Goal: Task Accomplishment & Management: Complete application form

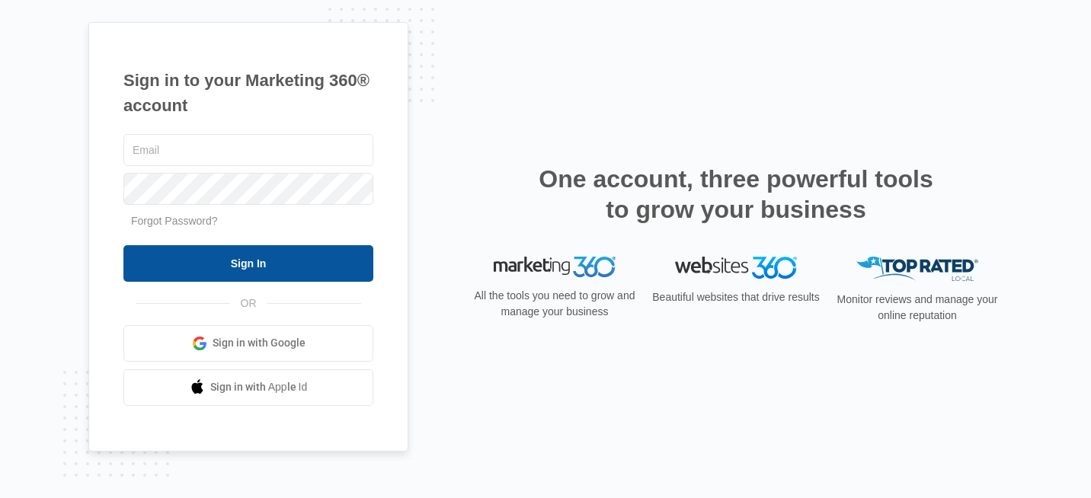
type input "[PERSON_NAME][EMAIL_ADDRESS][DOMAIN_NAME]"
click at [275, 262] on input "Sign In" at bounding box center [248, 263] width 250 height 37
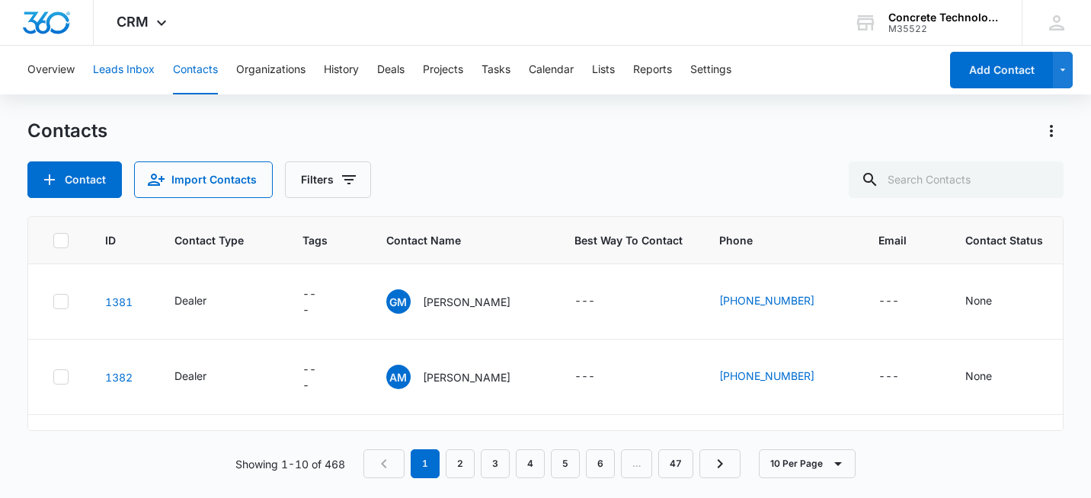
click at [130, 72] on button "Leads Inbox" at bounding box center [124, 70] width 62 height 49
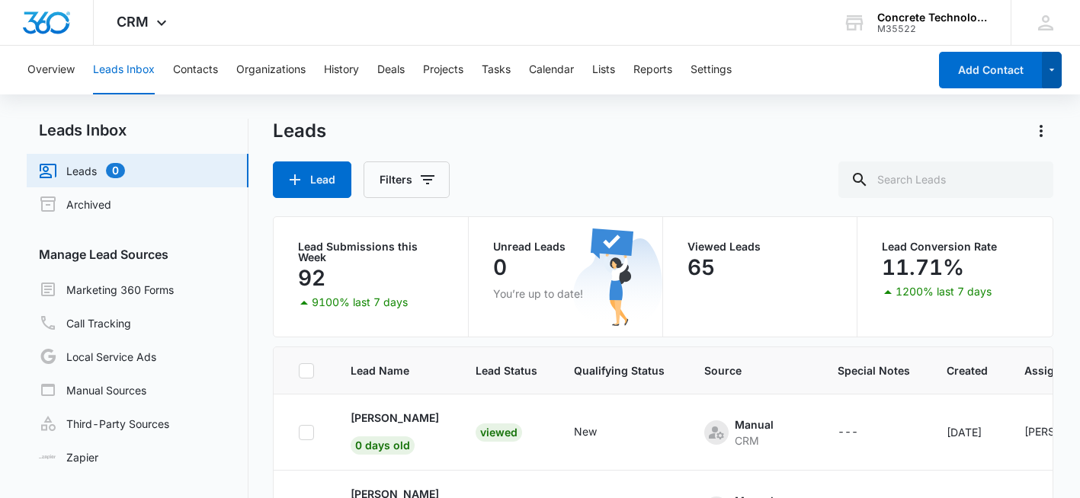
click at [1052, 75] on icon "button" at bounding box center [1051, 70] width 13 height 18
click at [633, 151] on div "Leads Lead Filters" at bounding box center [663, 158] width 780 height 79
click at [156, 21] on icon at bounding box center [161, 27] width 18 height 18
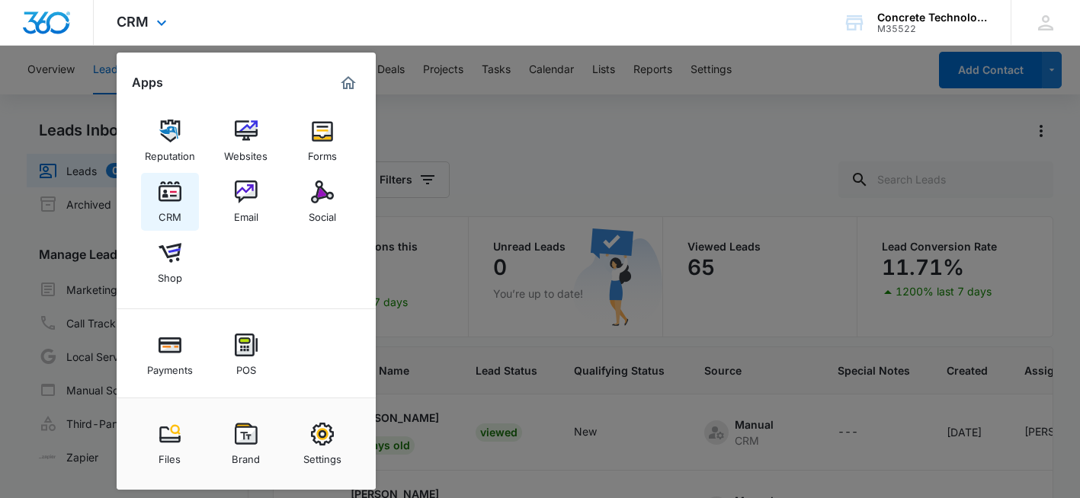
click at [176, 198] on img at bounding box center [169, 192] width 23 height 23
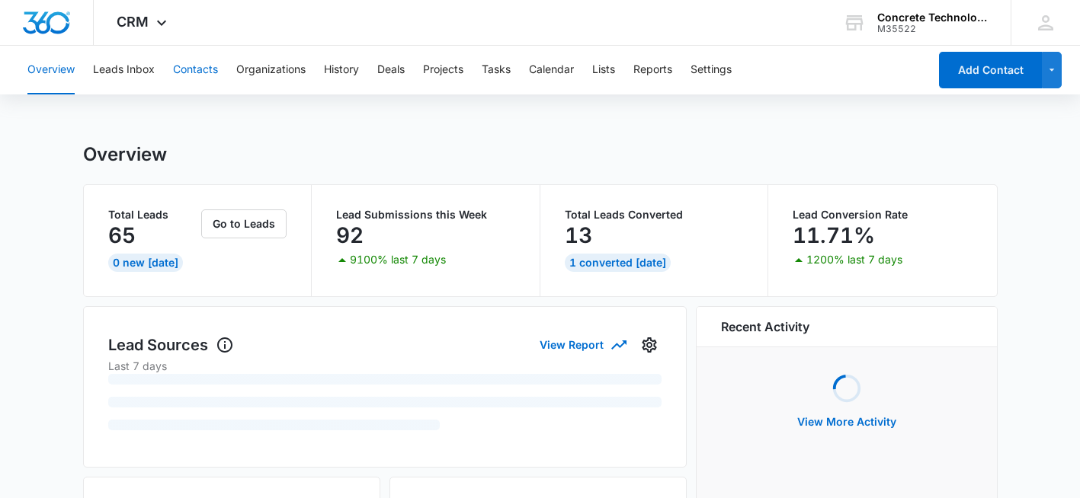
click at [195, 68] on button "Contacts" at bounding box center [195, 70] width 45 height 49
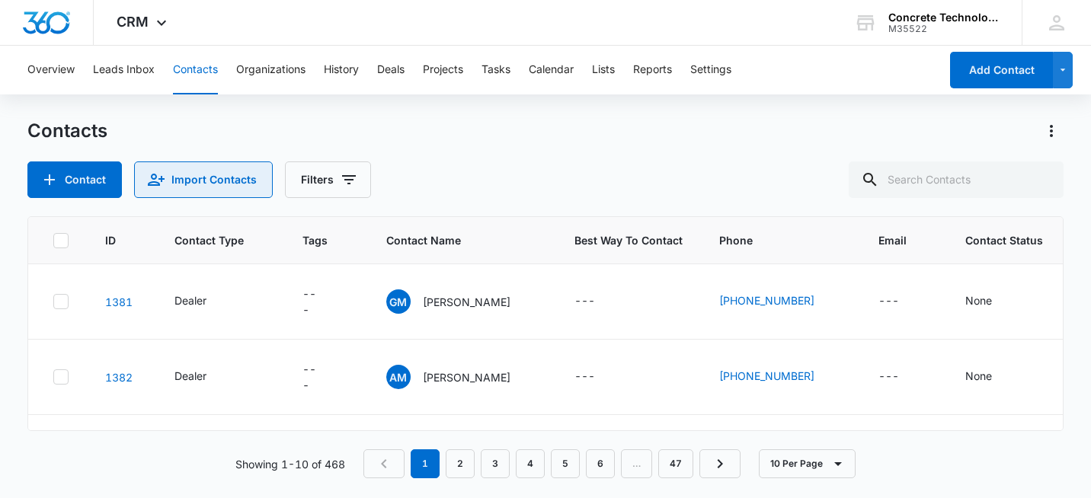
click at [200, 171] on button "Import Contacts" at bounding box center [203, 180] width 139 height 37
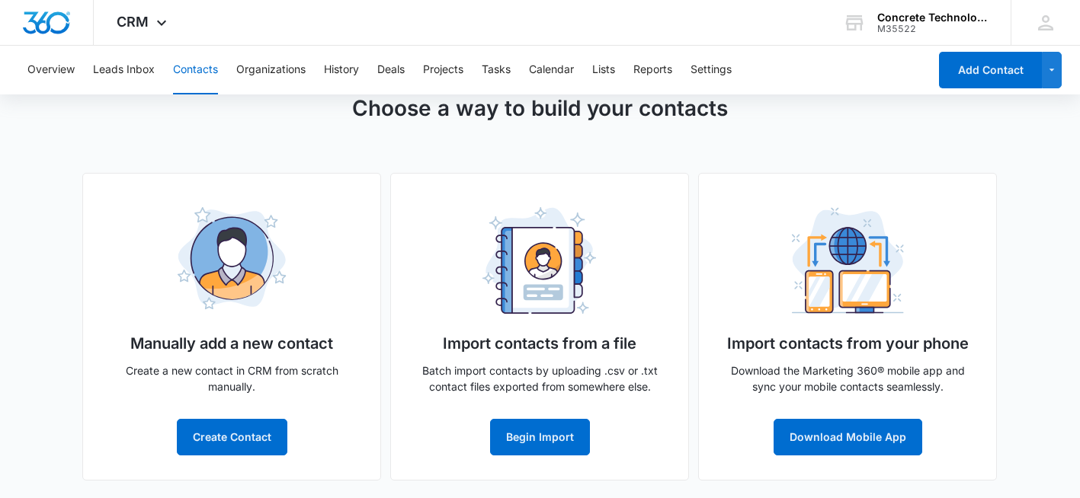
scroll to position [64, 0]
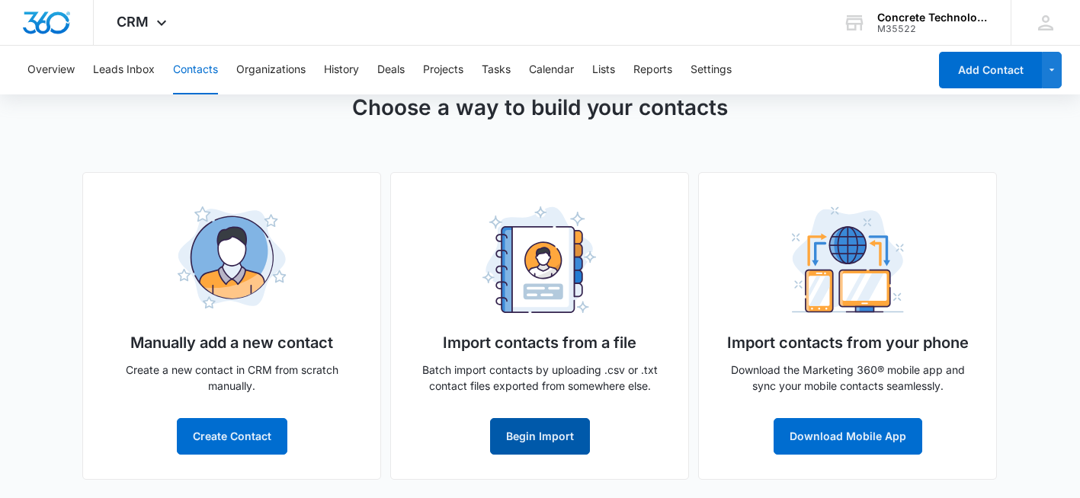
click at [544, 437] on button "Begin Import" at bounding box center [540, 436] width 100 height 37
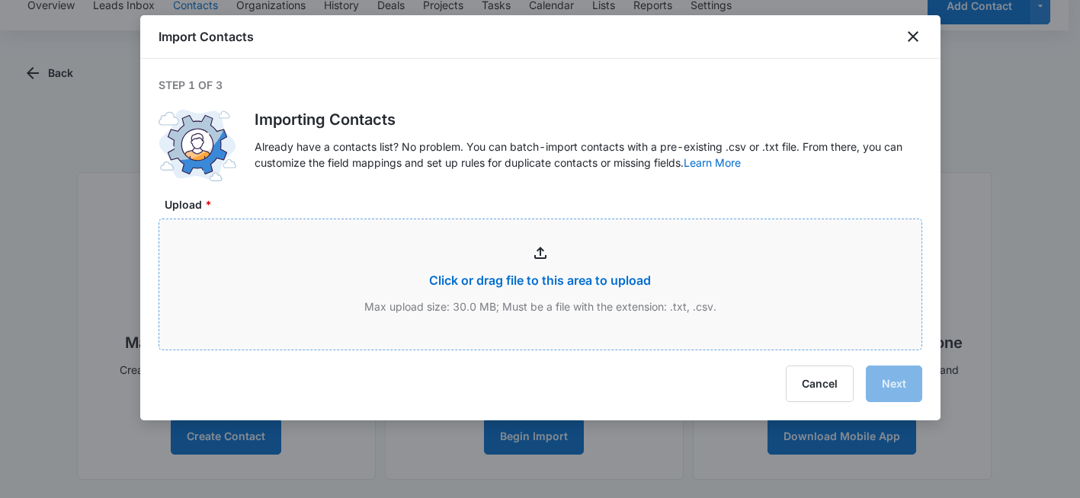
type input "C:\fakepath\FL GA recruitment remainder 2021_Leads_2025-08-08_2025-08-11.csv"
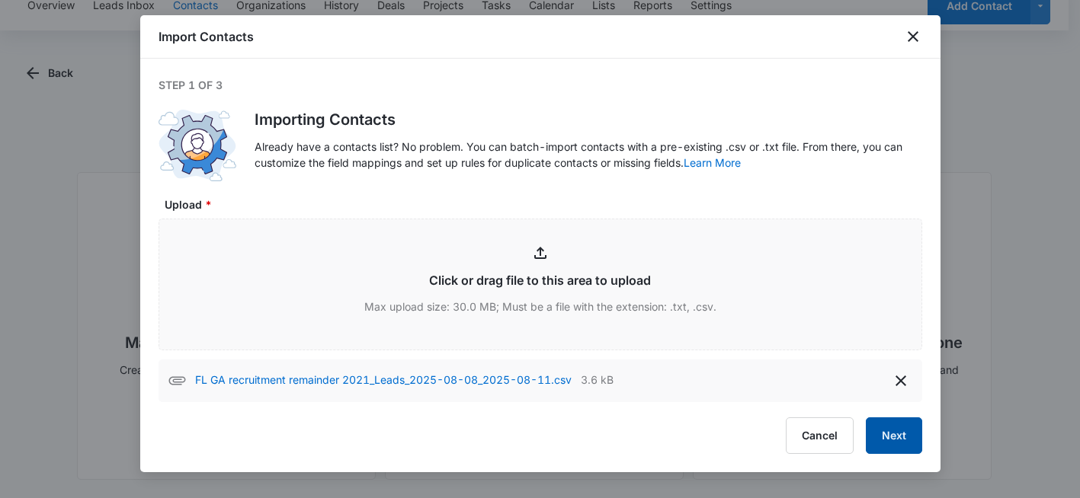
click at [892, 431] on button "Next" at bounding box center [894, 436] width 56 height 37
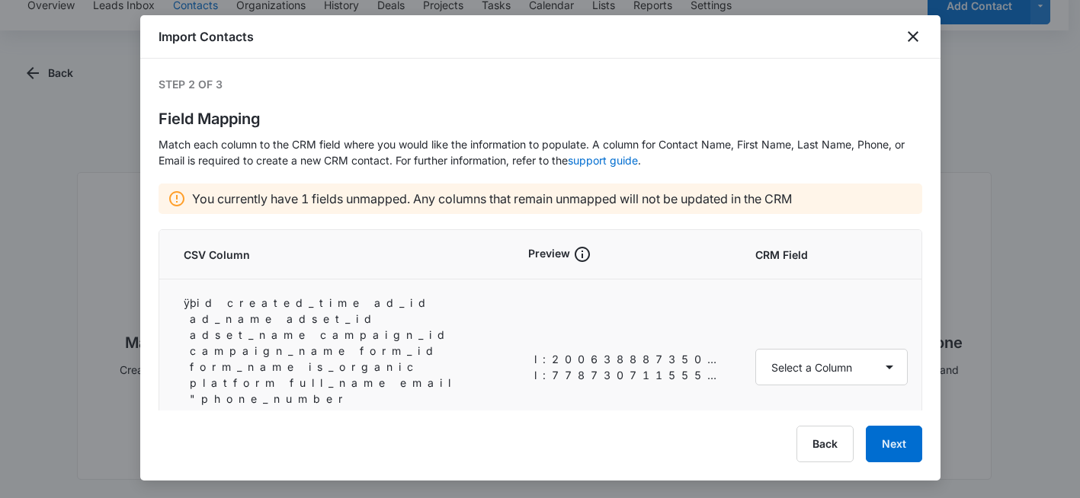
scroll to position [0, 0]
click at [828, 453] on button "Back" at bounding box center [824, 444] width 57 height 37
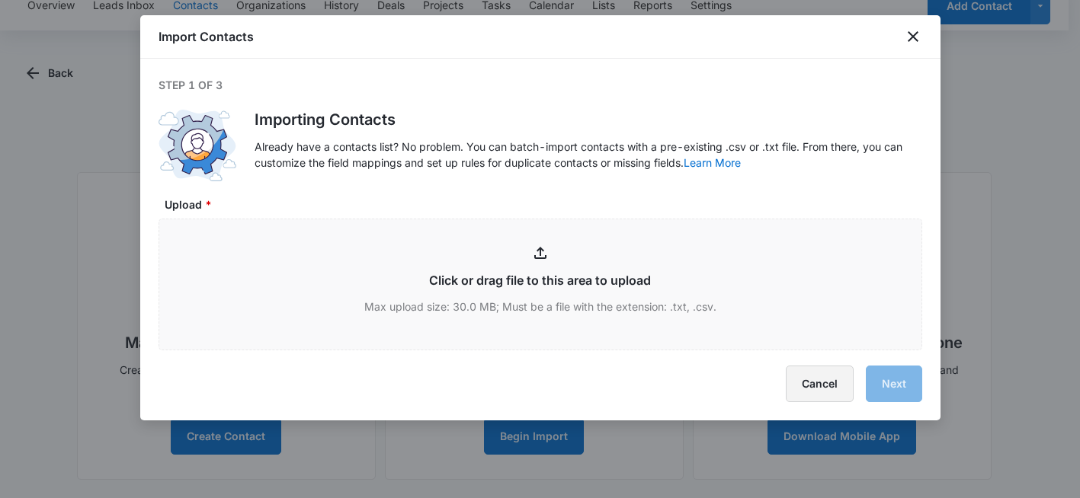
type input "C:\fakepath\FL GA recruitment remainder 2021_Leads_2025-08-08_2025-08-11.csv"
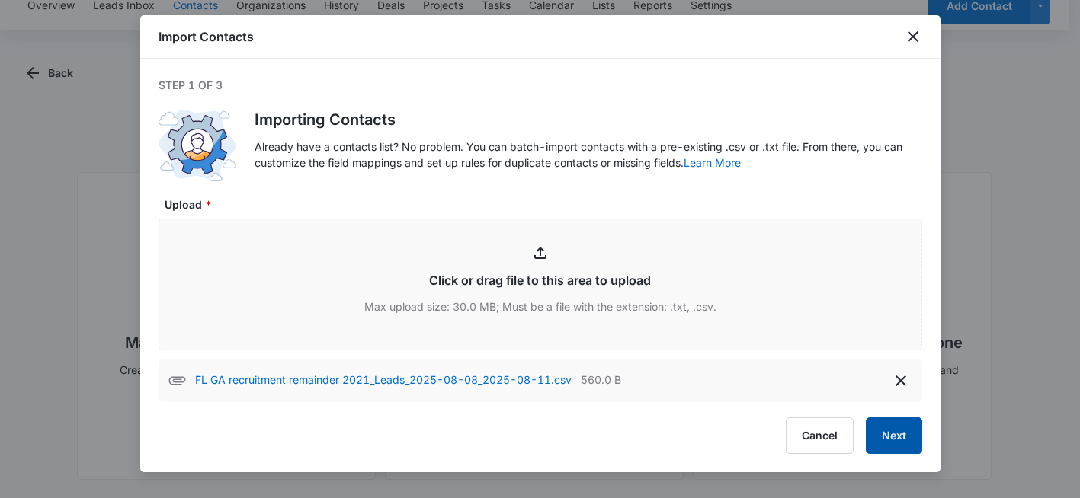
click at [889, 435] on button "Next" at bounding box center [894, 436] width 56 height 37
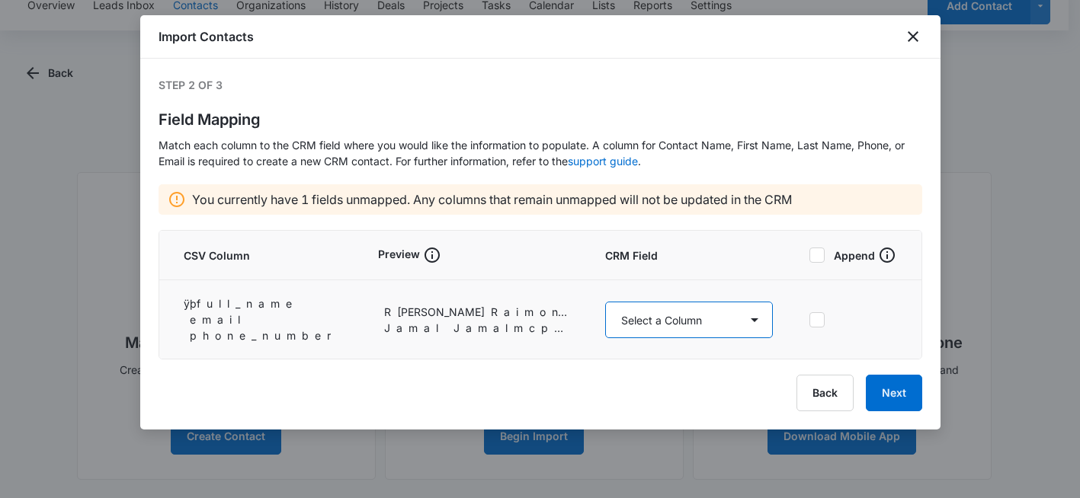
click at [757, 322] on select "Select a Column Address/City Address/Country Address/State Address/Street Addre…" at bounding box center [689, 320] width 168 height 37
select select "name"
click at [607, 302] on select "Select a Column Address/City Address/Country Address/State Address/Street Addre…" at bounding box center [689, 320] width 168 height 37
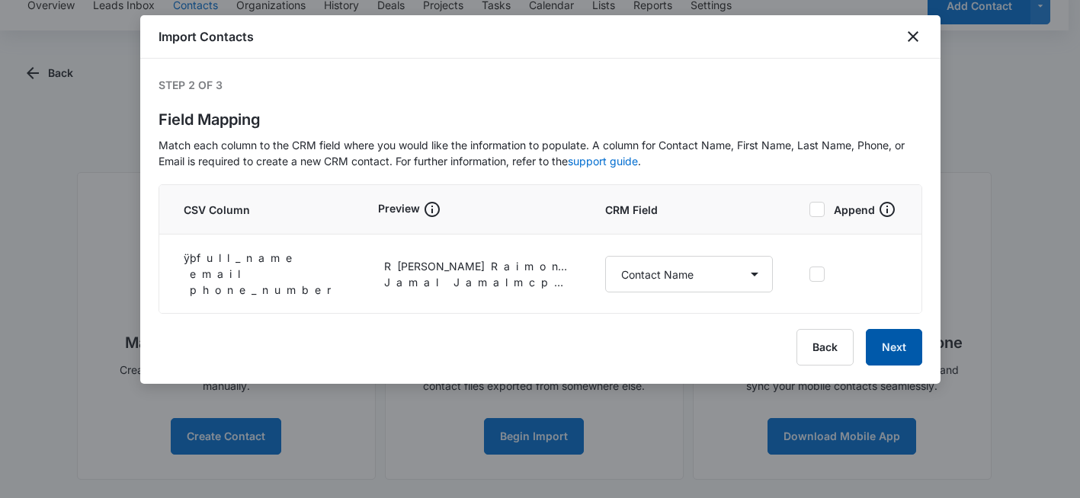
click at [901, 347] on button "Next" at bounding box center [894, 347] width 56 height 37
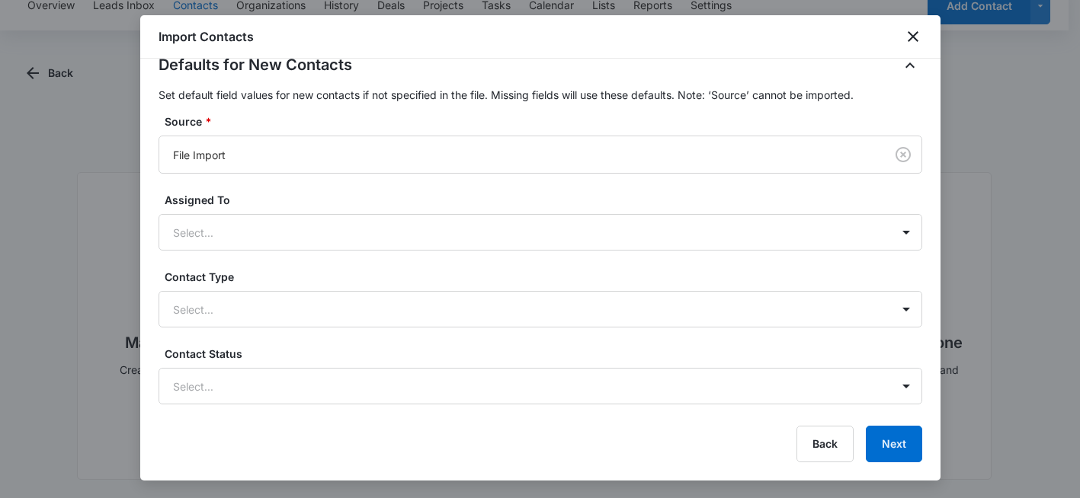
scroll to position [381, 0]
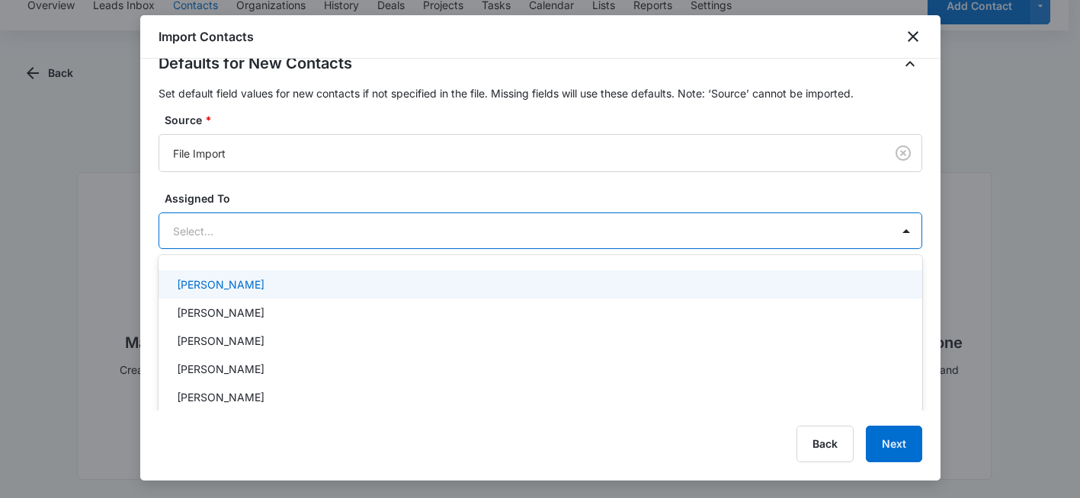
click at [359, 235] on div at bounding box center [522, 231] width 698 height 19
click at [373, 232] on div at bounding box center [522, 231] width 698 height 19
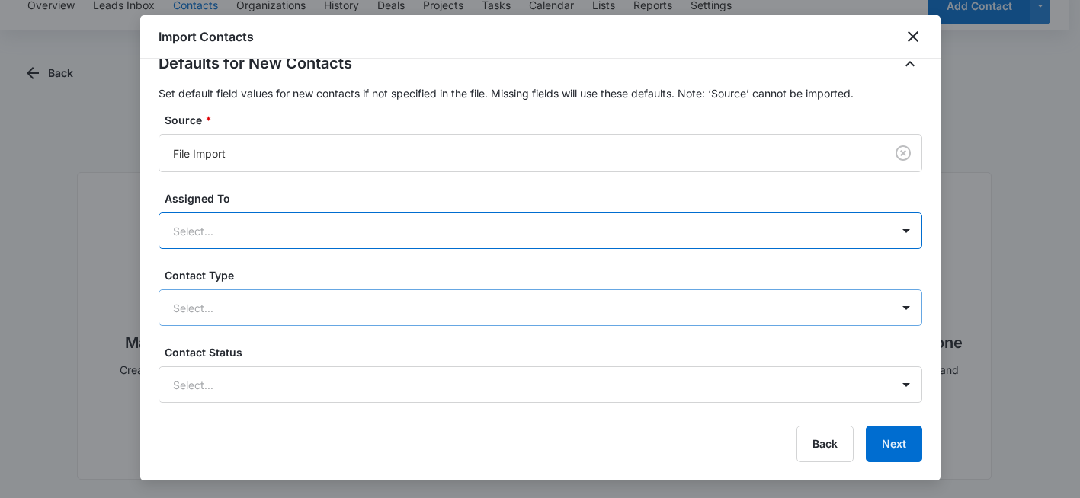
click at [360, 305] on div at bounding box center [522, 308] width 698 height 19
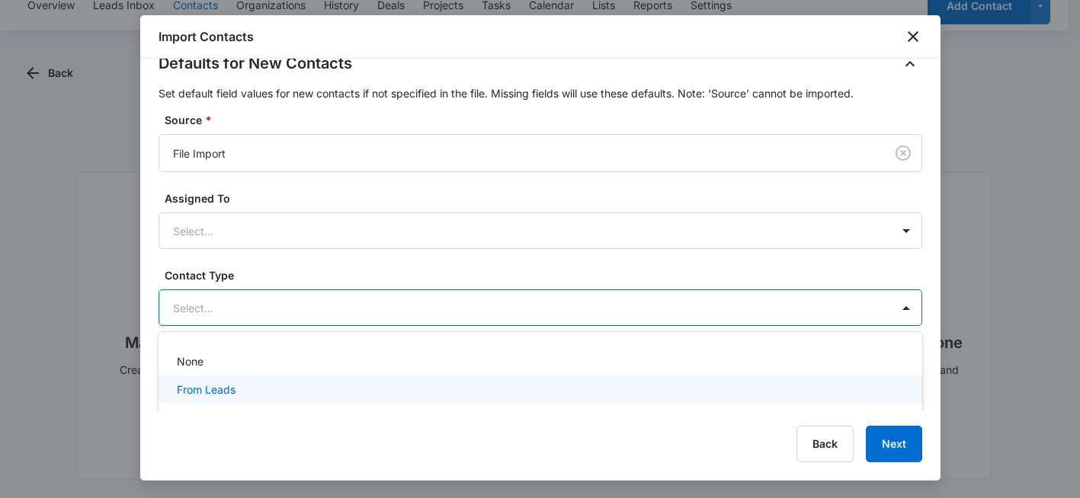
click at [297, 386] on div "From Leads" at bounding box center [539, 390] width 724 height 16
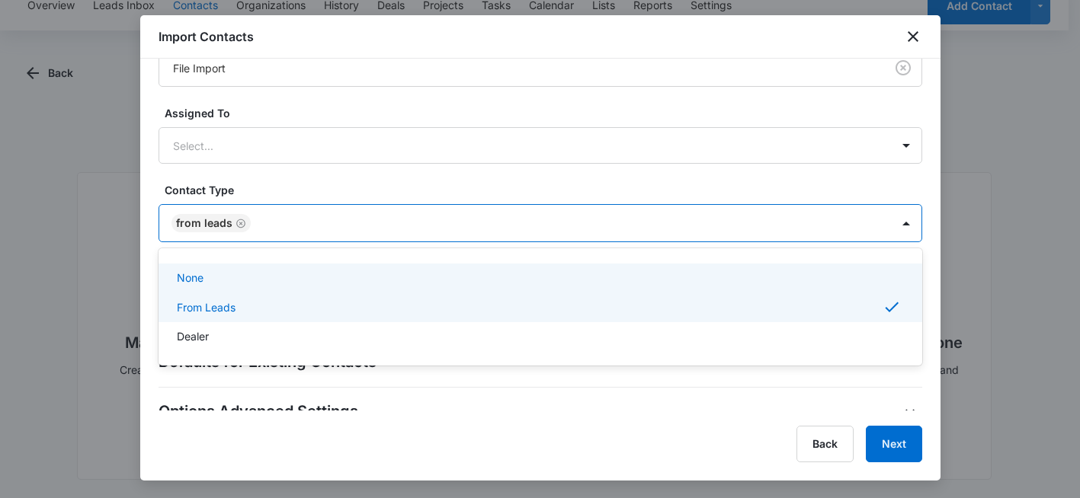
scroll to position [480, 0]
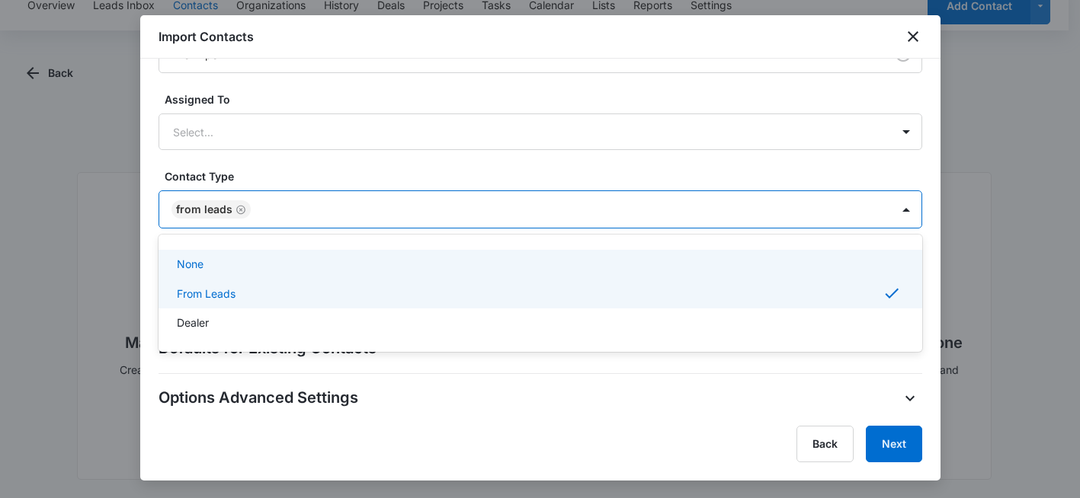
click at [380, 171] on label "Contact Type" at bounding box center [547, 176] width 764 height 16
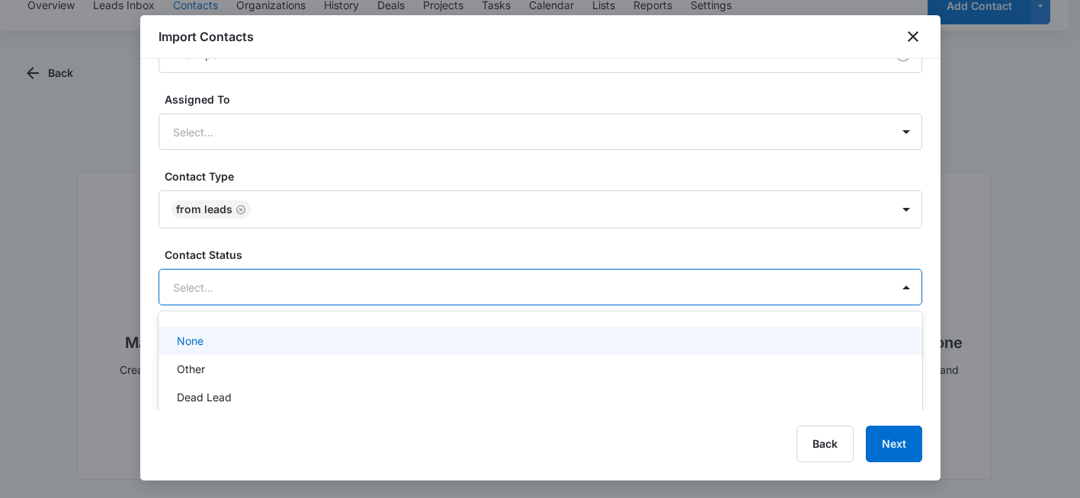
click at [425, 286] on div at bounding box center [522, 287] width 698 height 19
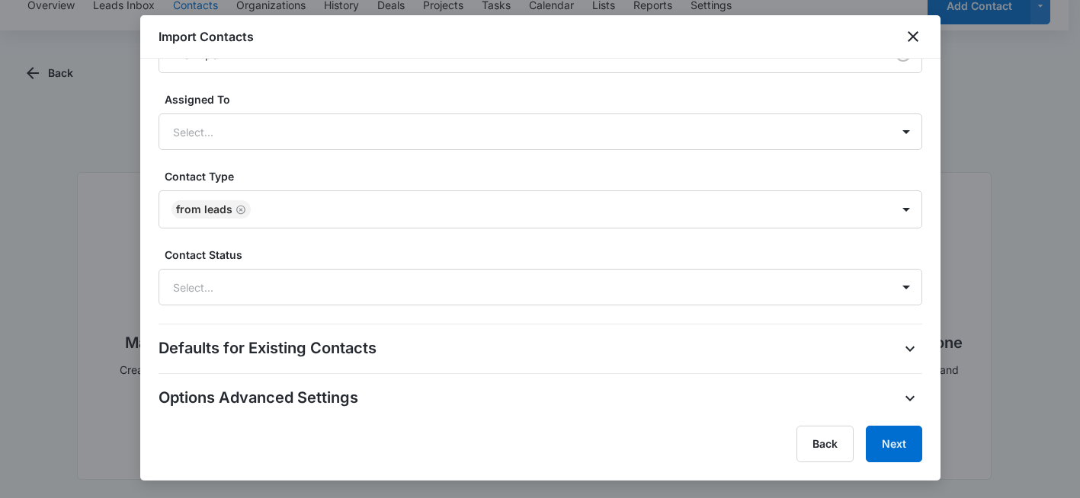
click at [872, 248] on label "Contact Status" at bounding box center [547, 255] width 764 height 16
click at [461, 348] on div "Defaults for Existing Contacts" at bounding box center [540, 349] width 764 height 24
click at [901, 345] on icon "button" at bounding box center [910, 349] width 18 height 18
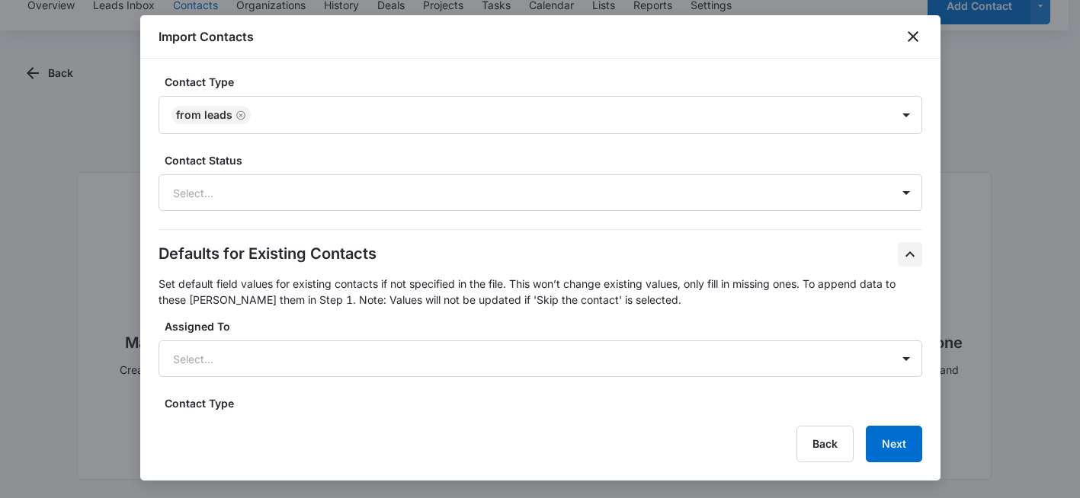
scroll to position [764, 0]
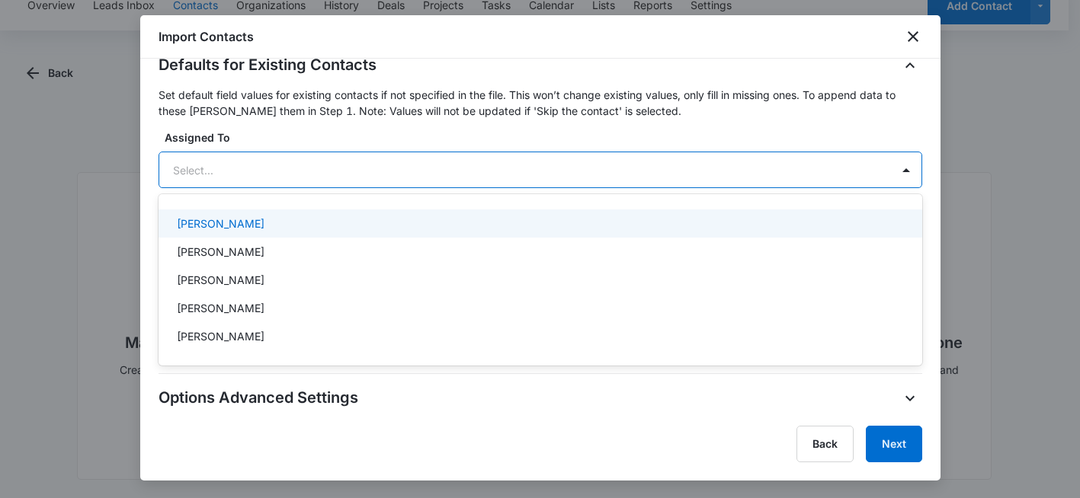
click at [391, 166] on div at bounding box center [522, 170] width 698 height 19
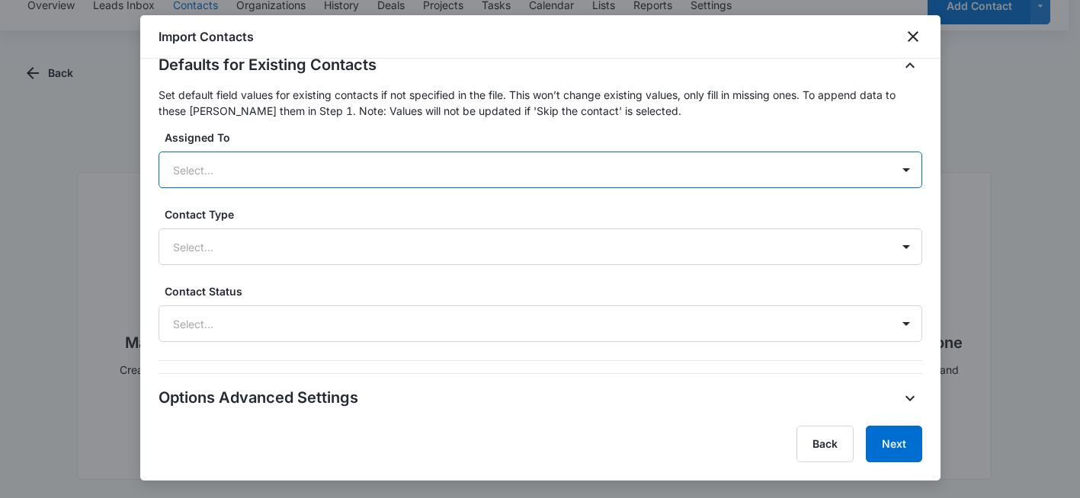
click at [391, 166] on div at bounding box center [522, 170] width 698 height 19
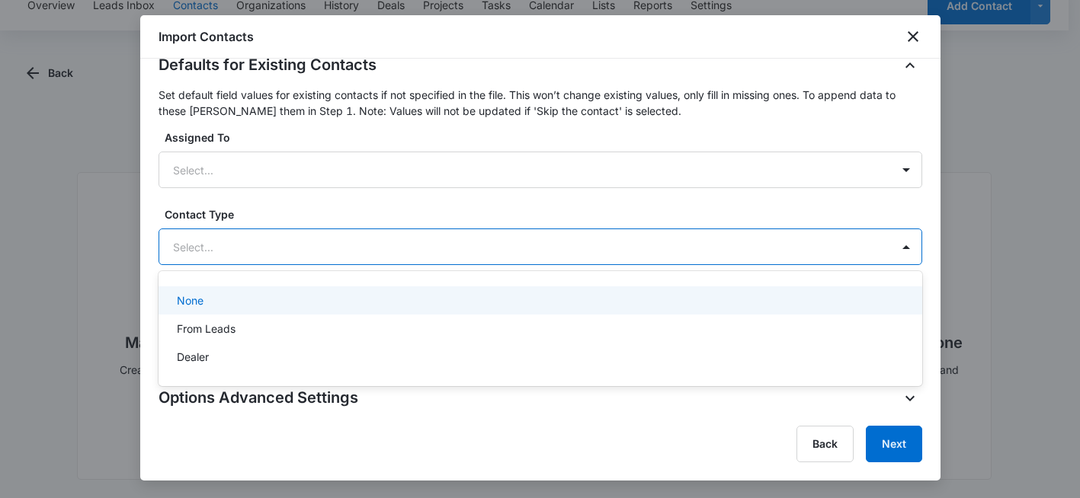
click at [373, 244] on div at bounding box center [522, 247] width 698 height 19
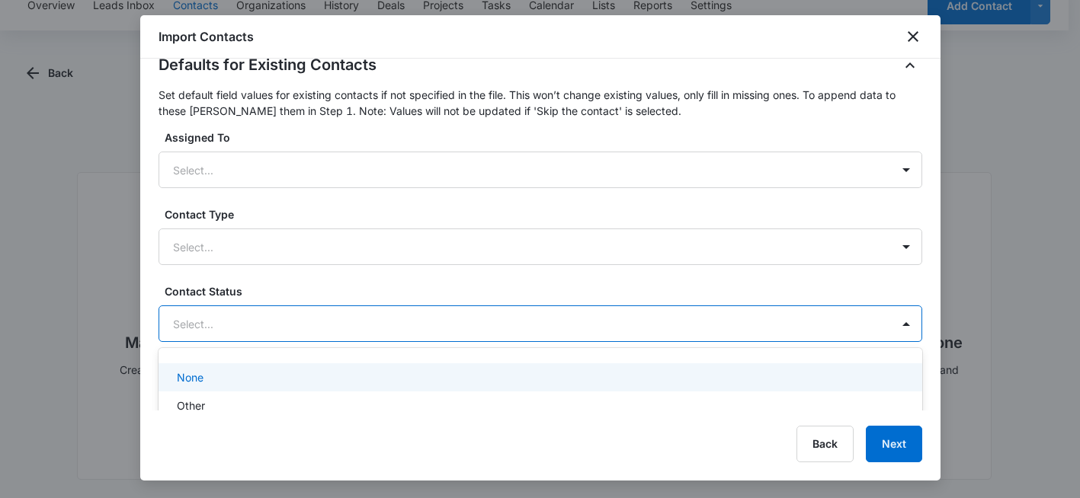
click at [361, 307] on div "Select..." at bounding box center [525, 324] width 732 height 34
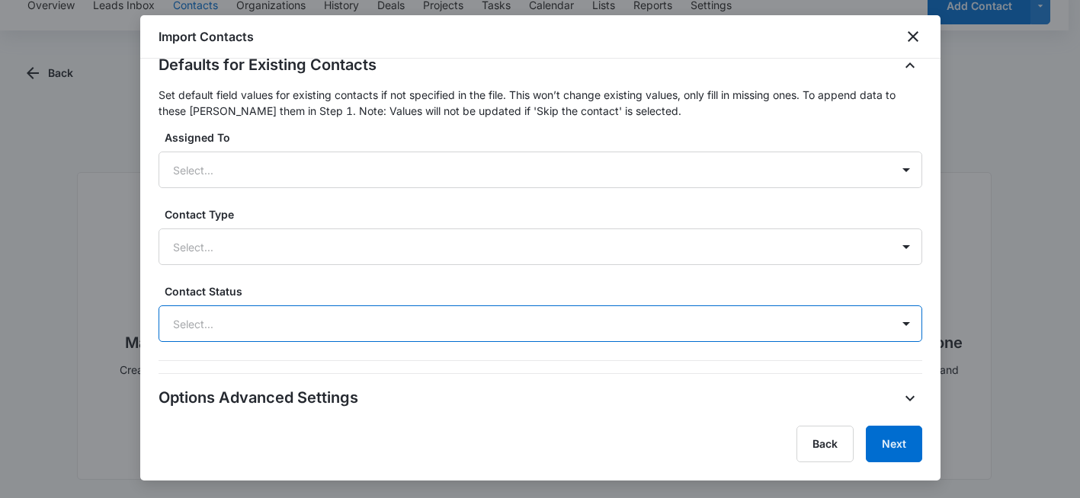
click at [361, 307] on div "Select..." at bounding box center [525, 324] width 732 height 34
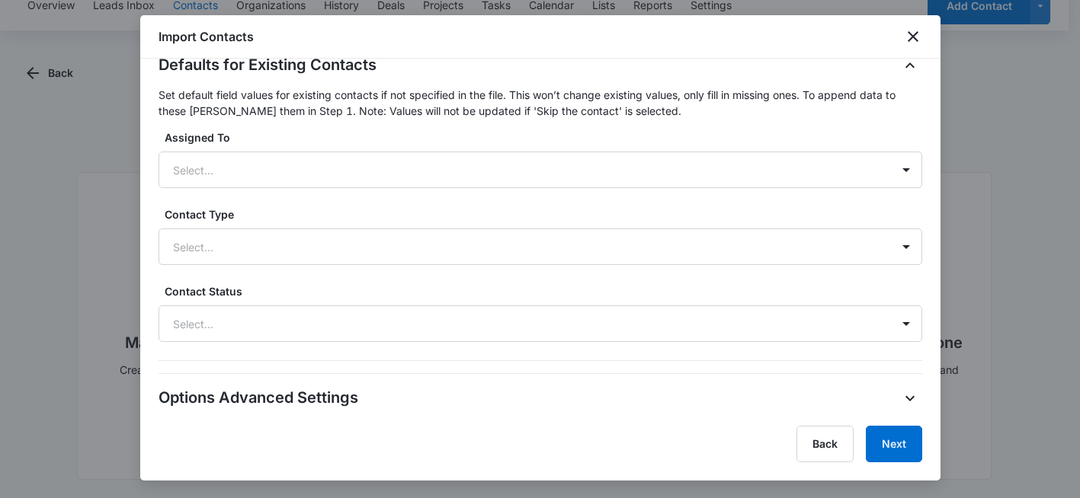
drag, startPoint x: 399, startPoint y: 395, endPoint x: 416, endPoint y: 395, distance: 16.8
click at [399, 395] on div "Options Advanced Settings" at bounding box center [540, 398] width 764 height 24
click at [901, 397] on icon "button" at bounding box center [910, 398] width 18 height 18
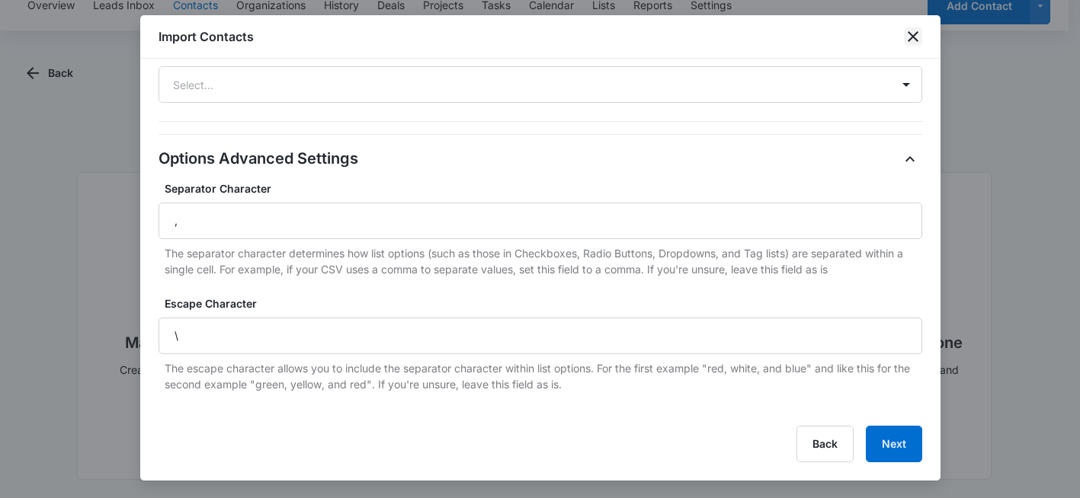
click at [913, 34] on icon "close" at bounding box center [913, 36] width 18 height 18
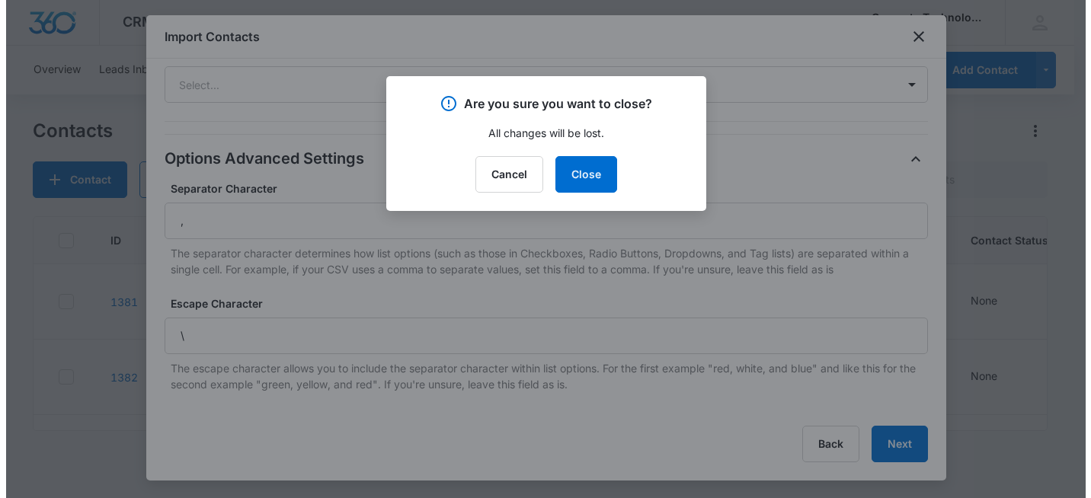
scroll to position [0, 0]
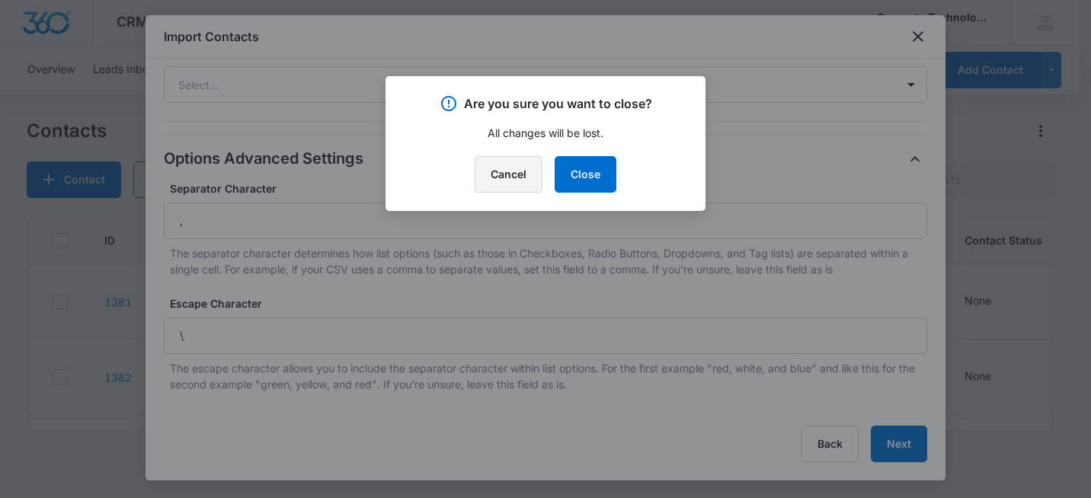
click at [514, 174] on button "Cancel" at bounding box center [509, 174] width 68 height 37
